Goal: Task Accomplishment & Management: Manage account settings

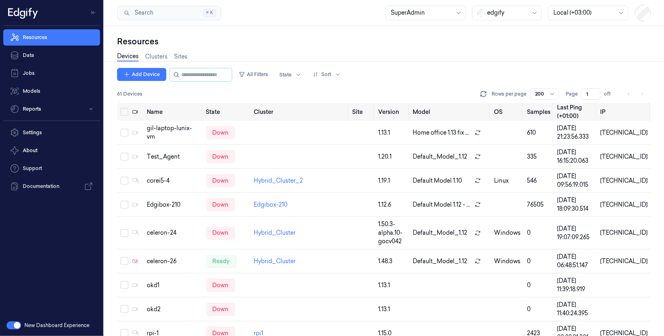
click at [512, 12] on div at bounding box center [507, 13] width 41 height 9
type input "wa"
click at [508, 33] on div "waitrose" at bounding box center [495, 30] width 35 height 9
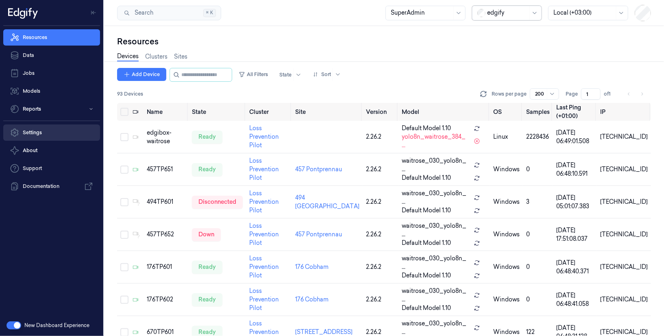
click at [39, 130] on link "Settings" at bounding box center [51, 132] width 97 height 16
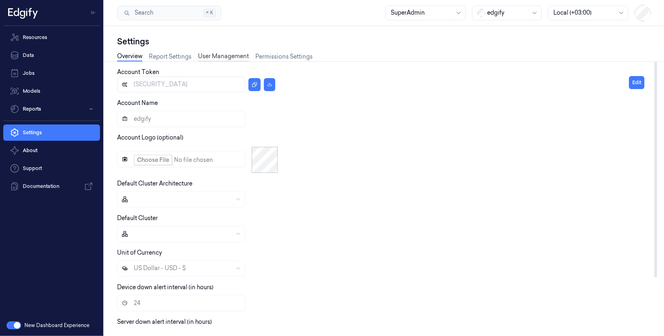
type input "[SECURITY_DATA]"
type input "waitrose"
type input "Pilot"
click at [223, 56] on link "User Management" at bounding box center [223, 56] width 51 height 9
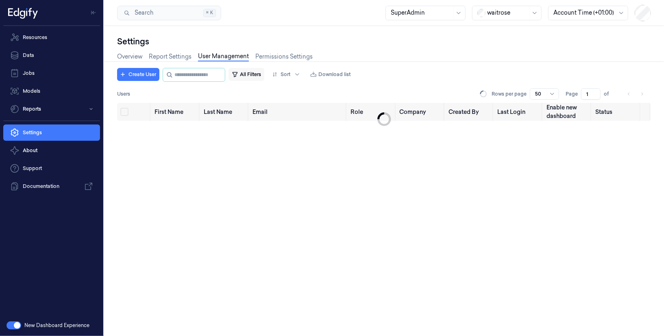
click at [257, 76] on button "All Filters" at bounding box center [246, 74] width 36 height 13
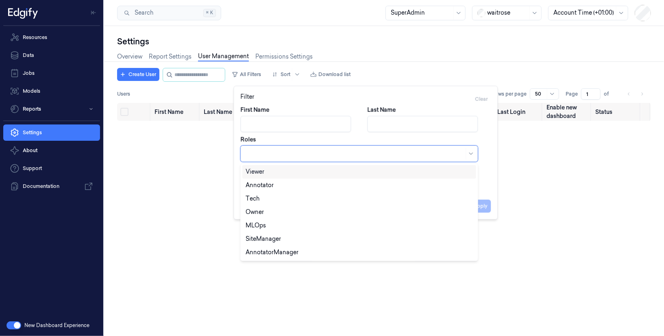
click at [265, 156] on div at bounding box center [354, 153] width 218 height 9
click at [266, 252] on div "AnnotatorManager" at bounding box center [271, 252] width 53 height 9
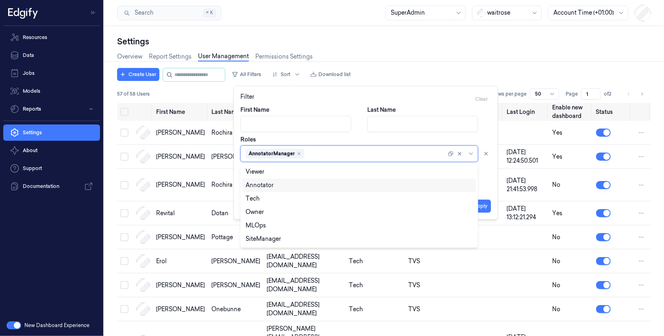
click at [271, 187] on div "Annotator" at bounding box center [259, 185] width 28 height 9
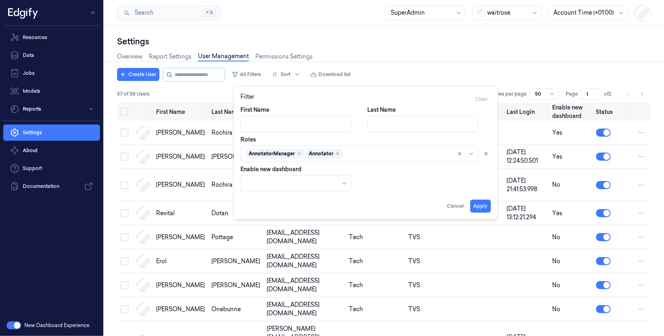
click at [482, 187] on div "First Name Last Name Roles AnnotatorManager Annotator Enable new dashboard" at bounding box center [365, 149] width 250 height 86
click at [478, 201] on button "Apply" at bounding box center [480, 206] width 21 height 13
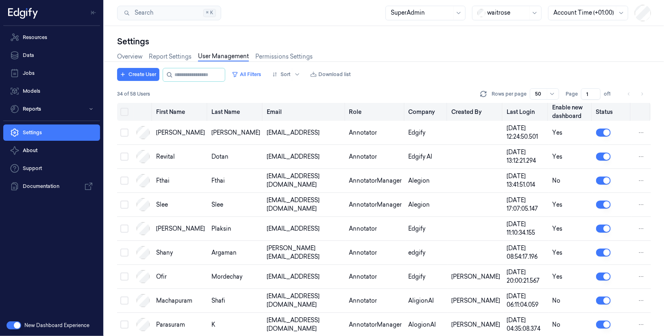
click at [126, 113] on button "Select all" at bounding box center [124, 112] width 8 height 8
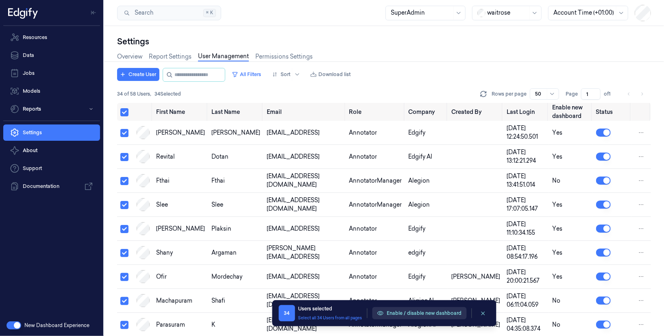
click at [418, 314] on button "Enable / disable new dashboard" at bounding box center [419, 313] width 94 height 12
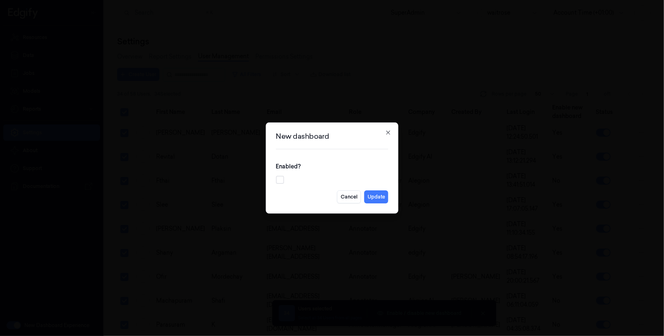
click at [279, 180] on button "button" at bounding box center [280, 180] width 8 height 8
click at [378, 197] on button "Update" at bounding box center [376, 196] width 24 height 13
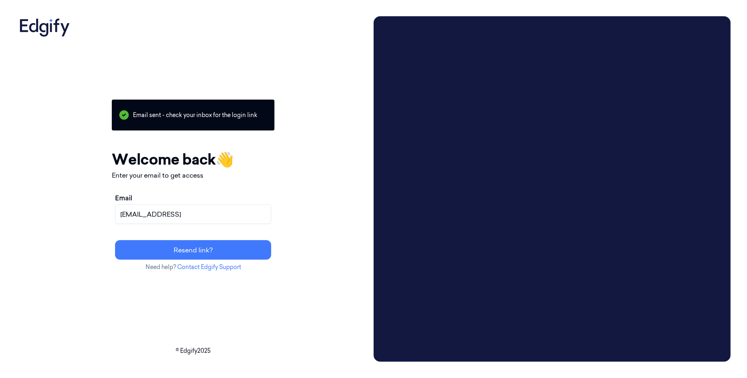
click at [201, 217] on input "batelb+annotator@edgify.ai" at bounding box center [193, 214] width 156 height 20
type input "batelb@edgify.ai"
click at [229, 249] on button "Resend link?" at bounding box center [193, 250] width 156 height 20
